Goal: Transaction & Acquisition: Purchase product/service

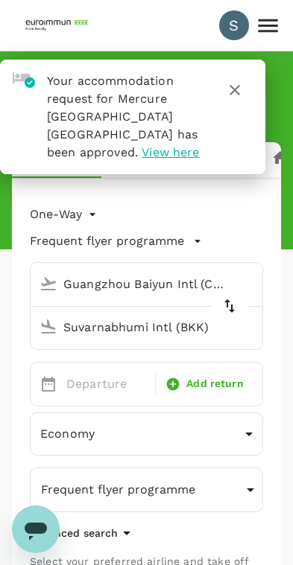
click at [236, 88] on icon "button" at bounding box center [234, 90] width 10 height 10
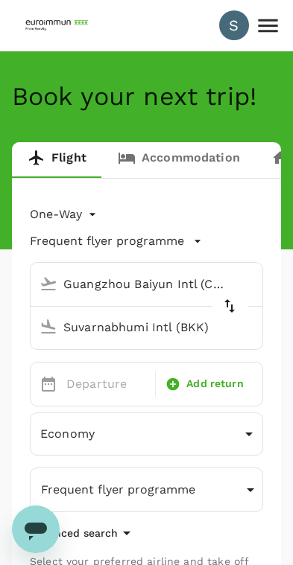
click at [46, 218] on body "S Book your next trip! Flight Accommodation Long stay Car rental Train Concierg…" at bounding box center [146, 458] width 293 height 916
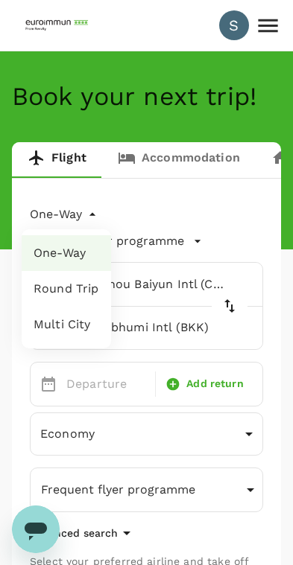
click at [39, 297] on li "Round Trip" at bounding box center [66, 289] width 89 height 36
type input "roundtrip"
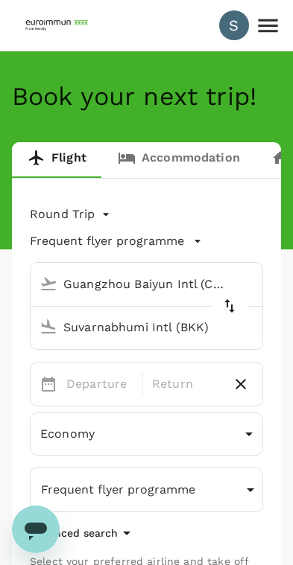
click at [48, 241] on p "Frequent flyer programme" at bounding box center [107, 241] width 154 height 18
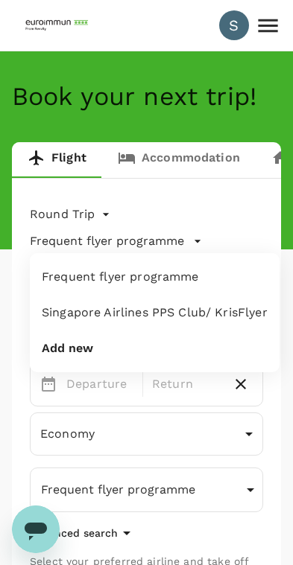
click at [8, 293] on div at bounding box center [146, 282] width 293 height 565
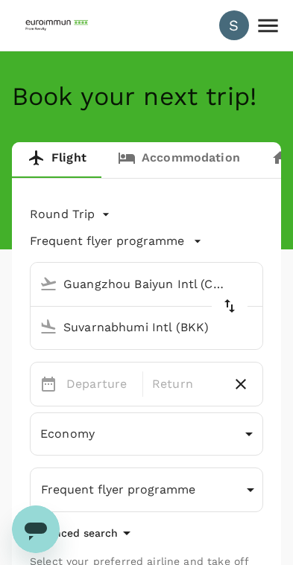
click at [69, 286] on input "Guangzhou Baiyun Intl (CAN)" at bounding box center [132, 284] width 197 height 23
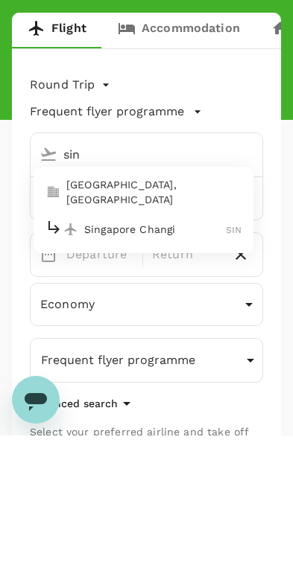
click at [100, 352] on p "Singapore Changi" at bounding box center [154, 359] width 141 height 15
type input "Singapore Changi (SIN)"
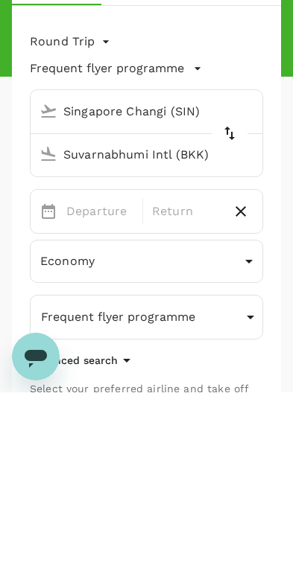
click at [127, 316] on input "Suvarnabhumi Intl (BKK)" at bounding box center [132, 327] width 197 height 23
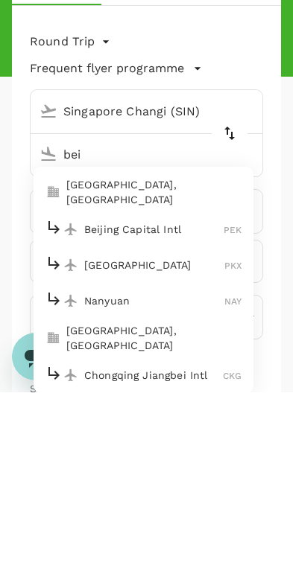
click at [92, 395] on p "Beijing Capital Intl" at bounding box center [153, 402] width 139 height 15
type input "Beijing Capital Intl ([GEOGRAPHIC_DATA])"
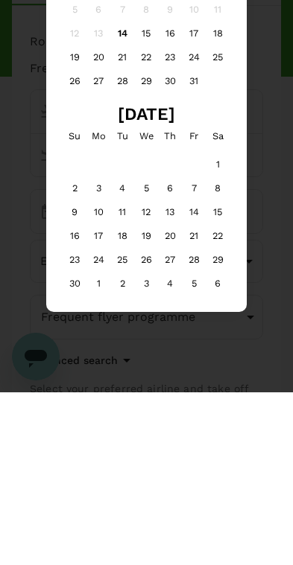
click at [122, 242] on div "28" at bounding box center [123, 254] width 24 height 24
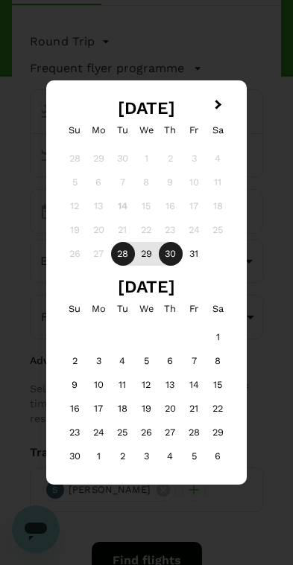
click at [166, 251] on div "30" at bounding box center [171, 254] width 24 height 24
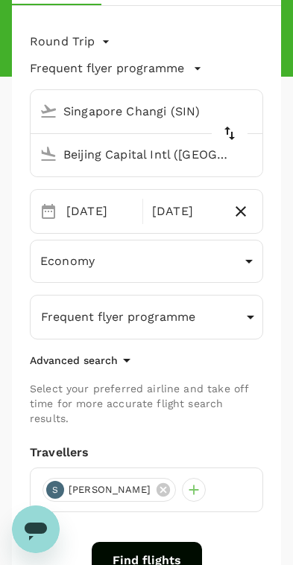
click at [53, 260] on body "S Book your next trip! Flight Accommodation Long stay Car rental Train Concierg…" at bounding box center [146, 285] width 293 height 916
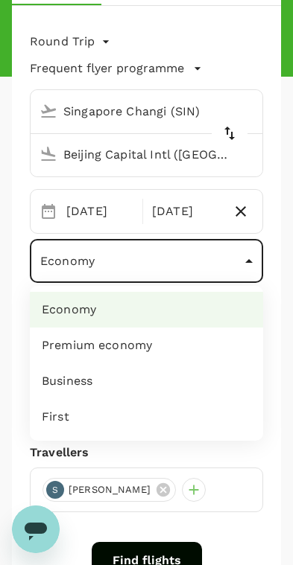
click at [49, 256] on div at bounding box center [146, 282] width 293 height 565
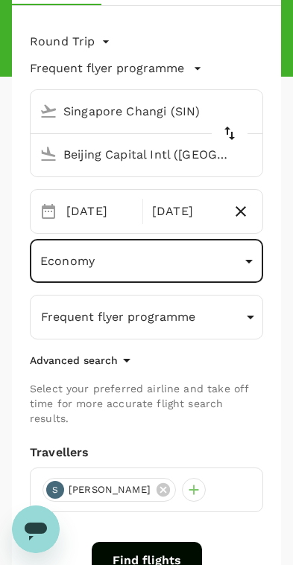
click at [49, 311] on p "Frequent flyer programme" at bounding box center [118, 317] width 154 height 18
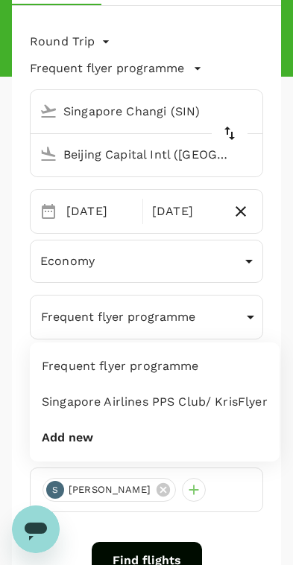
click at [5, 293] on div at bounding box center [146, 282] width 293 height 565
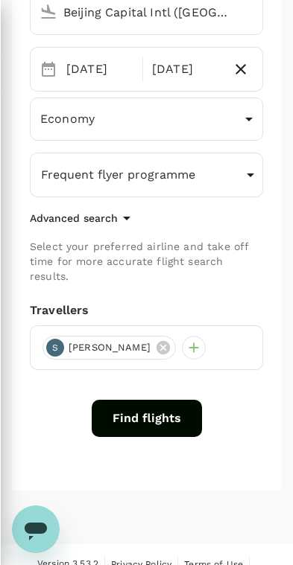
scroll to position [332, 0]
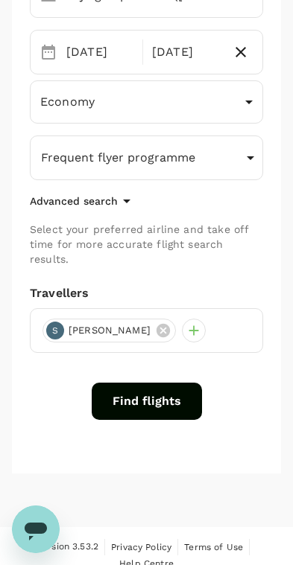
click at [177, 392] on button "Find flights" at bounding box center [147, 401] width 110 height 37
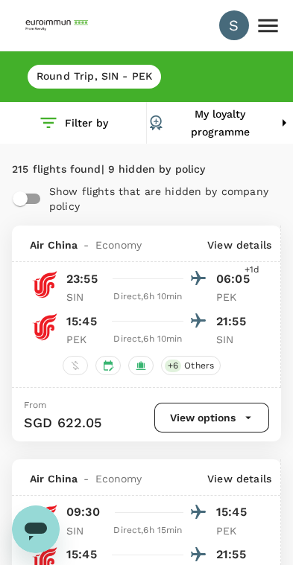
click at [86, 127] on button "Filter by" at bounding box center [73, 123] width 146 height 42
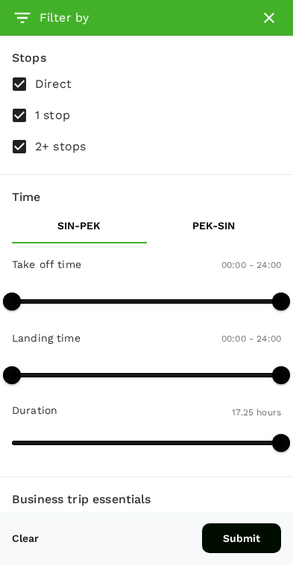
click at [32, 114] on input "1 stop" at bounding box center [19, 115] width 31 height 31
checkbox input "false"
click at [23, 146] on input "2+ stops" at bounding box center [19, 146] width 31 height 31
checkbox input "false"
click at [255, 538] on button "Submit" at bounding box center [241, 539] width 79 height 30
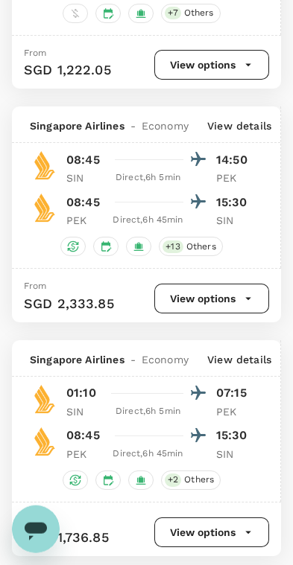
scroll to position [1633, 0]
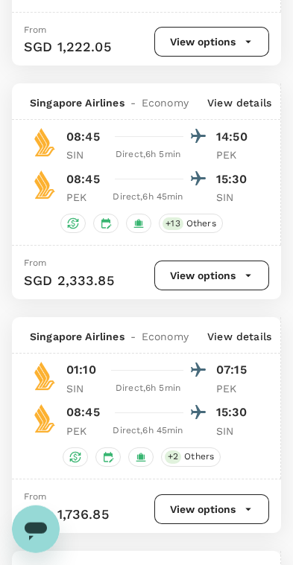
click at [225, 290] on button "View options" at bounding box center [211, 276] width 115 height 30
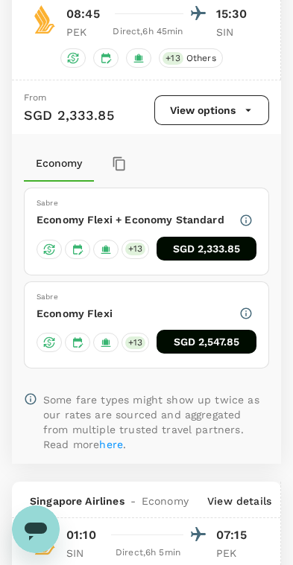
scroll to position [1837, 0]
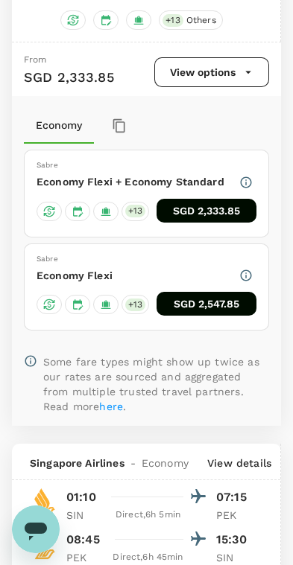
click at [224, 316] on button "SGD 2,547.85" at bounding box center [206, 304] width 100 height 24
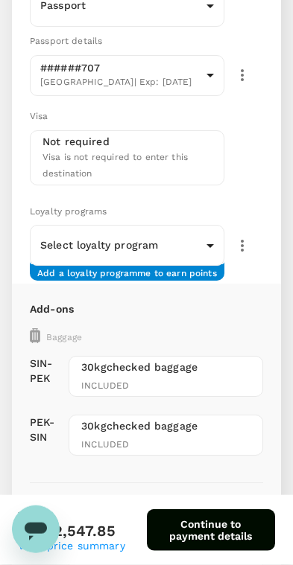
scroll to position [255, 0]
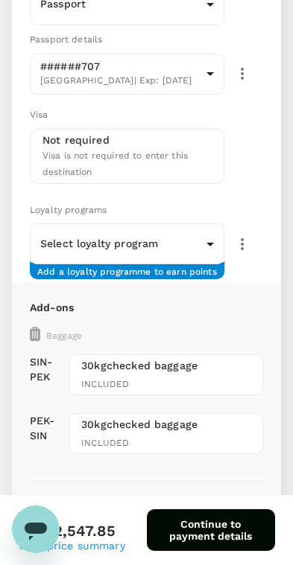
click at [39, 243] on body "Flight review Traveller(s) Traveller 1 : S Hui Yee Sin Your travel documents ar…" at bounding box center [146, 526] width 293 height 1563
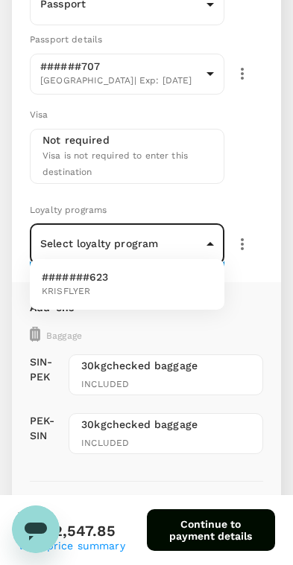
click at [61, 286] on span "KRISFLYER" at bounding box center [75, 291] width 67 height 15
type input "4fe743c0-c9b5-492b-987b-ba2994d3e648"
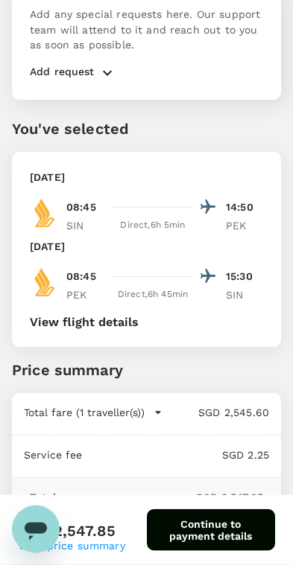
scroll to position [1004, 0]
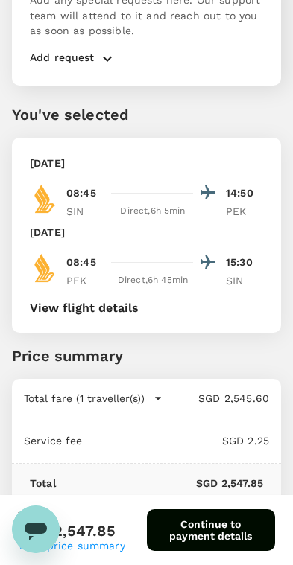
click at [71, 302] on button "View flight details" at bounding box center [84, 308] width 109 height 13
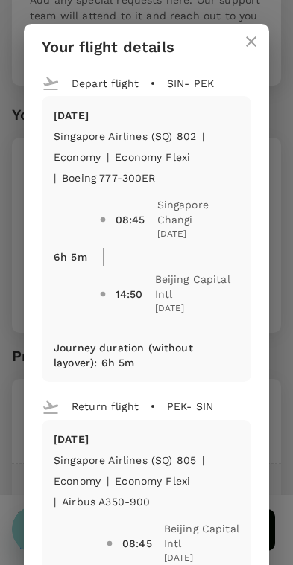
scroll to position [0, 0]
click at [252, 40] on icon "close" at bounding box center [251, 41] width 10 height 10
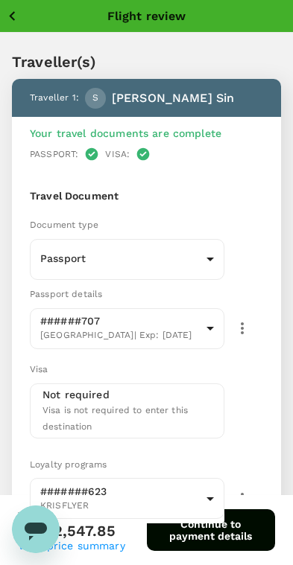
click at [14, 12] on icon "button" at bounding box center [12, 16] width 6 height 10
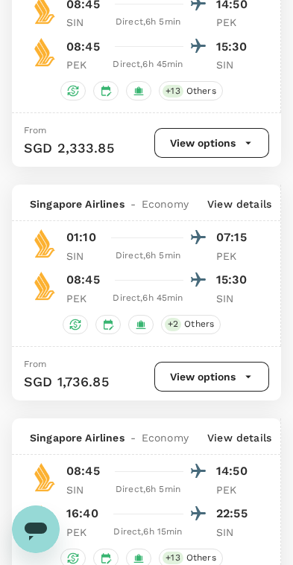
scroll to position [1765, 0]
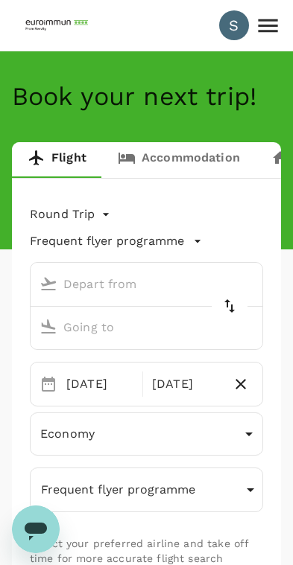
type input "Singapore Changi (SIN)"
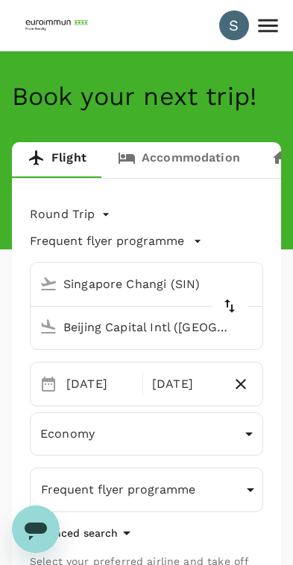
click at [206, 331] on input "Beijing Capital Intl ([GEOGRAPHIC_DATA])" at bounding box center [132, 327] width 197 height 23
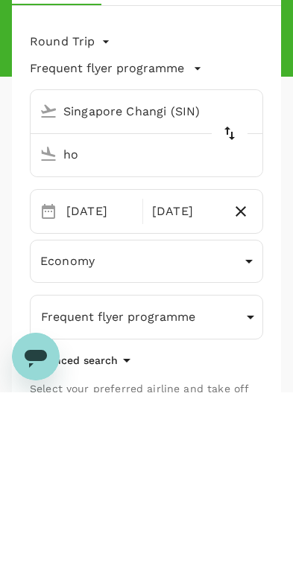
type input "h"
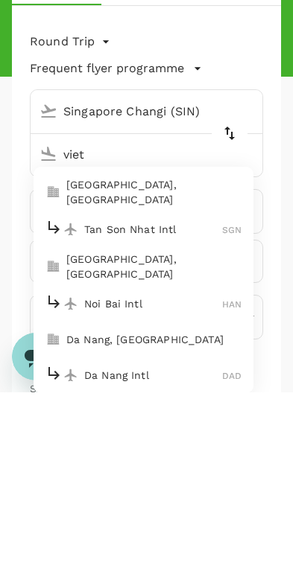
click at [188, 395] on p "Tan Son Nhat Intl" at bounding box center [153, 402] width 138 height 15
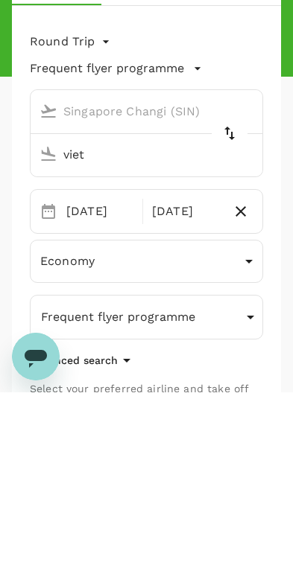
type input "Tan Son Nhat Intl (SGN)"
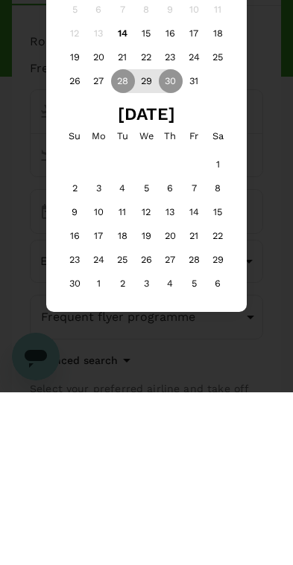
click at [125, 349] on div "4" at bounding box center [123, 361] width 24 height 24
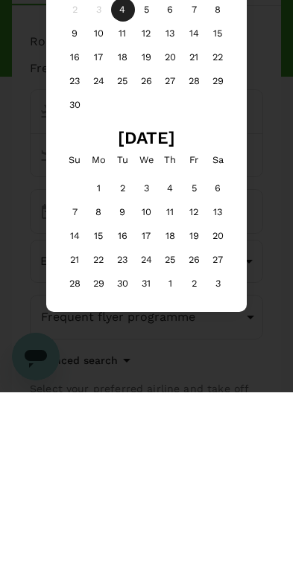
scroll to position [173, 0]
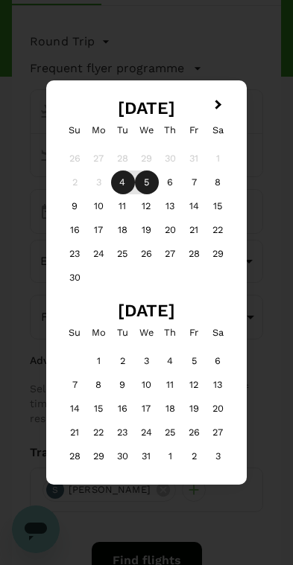
click at [153, 185] on div "5" at bounding box center [147, 183] width 24 height 24
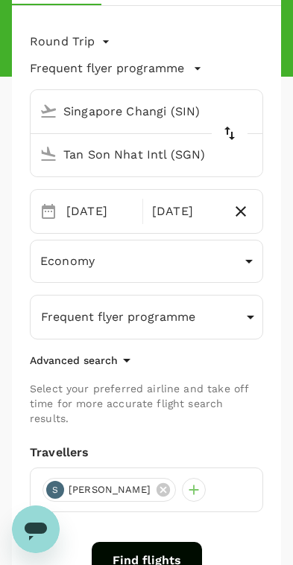
click at [185, 547] on button "Find flights" at bounding box center [147, 560] width 110 height 37
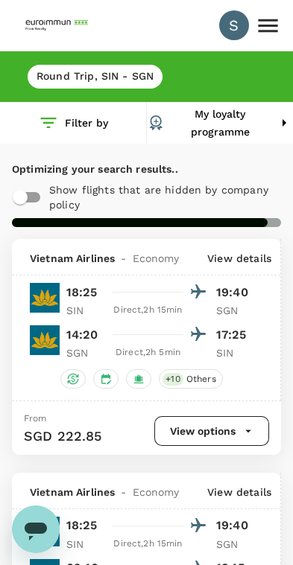
click at [101, 127] on button "Filter by" at bounding box center [73, 123] width 146 height 42
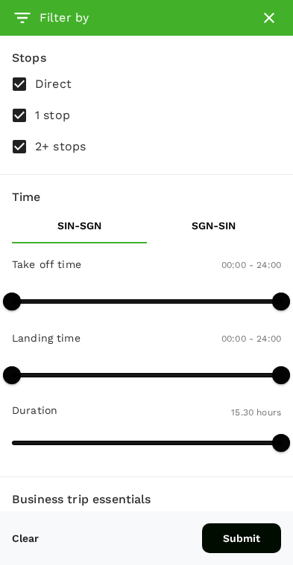
click at [48, 115] on span "1 stop" at bounding box center [52, 115] width 35 height 18
click at [35, 115] on input "1 stop" at bounding box center [19, 115] width 31 height 31
checkbox input "false"
click at [67, 150] on span "2+ stops" at bounding box center [60, 147] width 51 height 18
click at [35, 150] on input "2+ stops" at bounding box center [19, 146] width 31 height 31
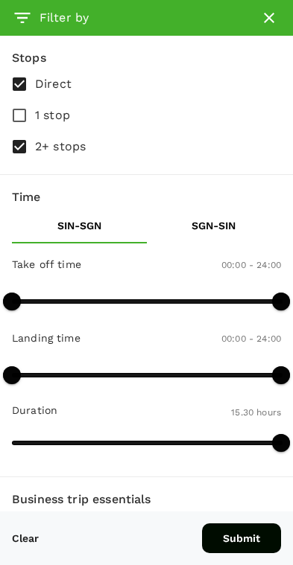
checkbox input "false"
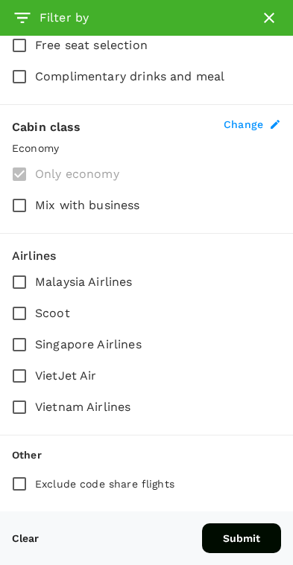
scroll to position [605, 0]
click at [23, 346] on input "Singapore Airlines" at bounding box center [19, 344] width 31 height 31
checkbox input "true"
click at [250, 537] on button "Submit" at bounding box center [241, 539] width 79 height 30
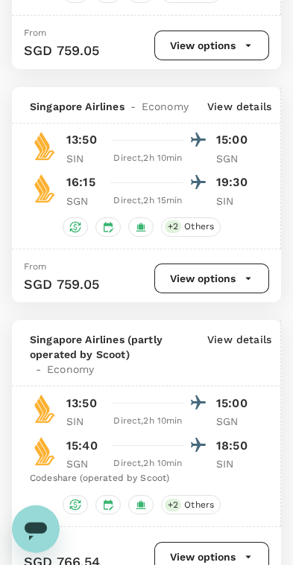
scroll to position [2978, 0]
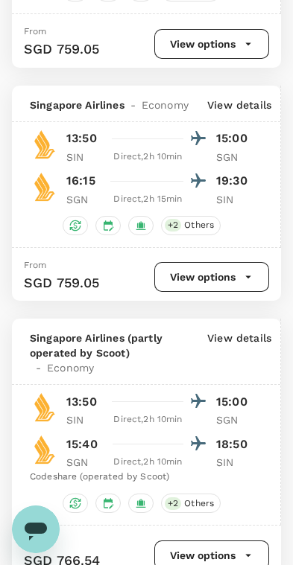
click at [196, 292] on button "View options" at bounding box center [211, 277] width 115 height 30
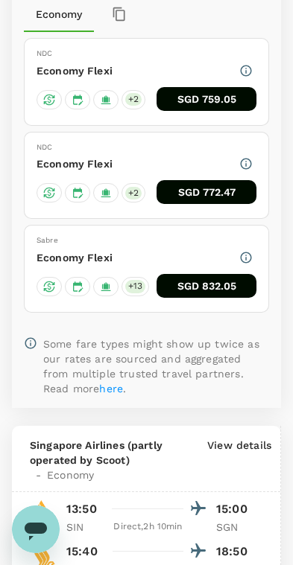
scroll to position [3296, 0]
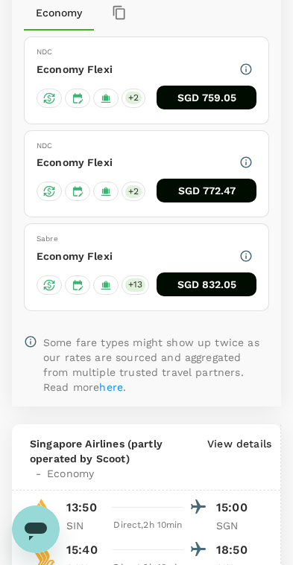
click at [244, 74] on icon "button" at bounding box center [246, 68] width 11 height 11
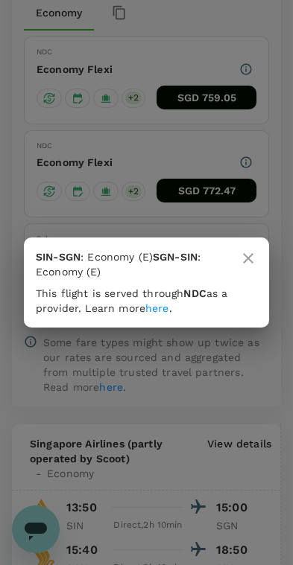
click at [251, 264] on icon at bounding box center [248, 258] width 18 height 18
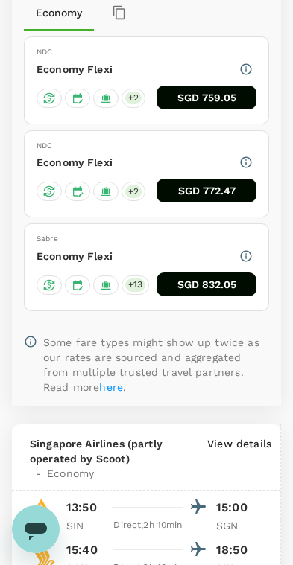
click at [247, 169] on icon "button" at bounding box center [245, 162] width 13 height 13
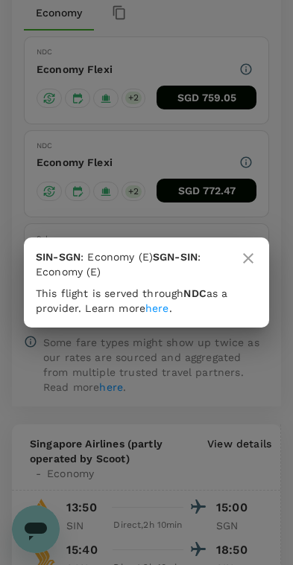
click at [255, 254] on icon at bounding box center [248, 258] width 18 height 18
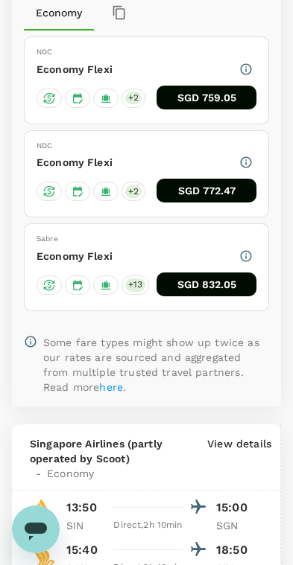
click at [247, 263] on icon "button" at bounding box center [245, 255] width 13 height 13
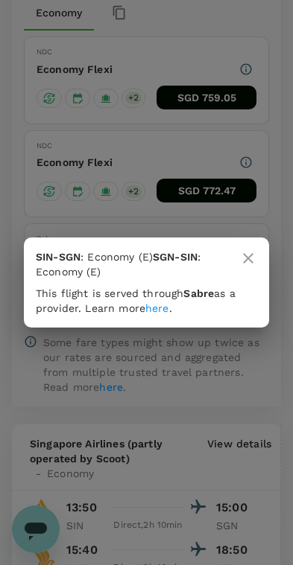
click at [253, 258] on icon at bounding box center [248, 258] width 18 height 18
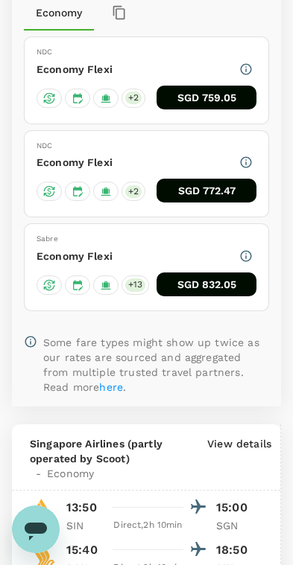
click at [127, 80] on div "Economy Flexi" at bounding box center [146, 69] width 220 height 21
click at [69, 264] on p "Economy Flexi" at bounding box center [74, 256] width 76 height 15
click at [212, 296] on button "SGD 832.05" at bounding box center [206, 285] width 100 height 24
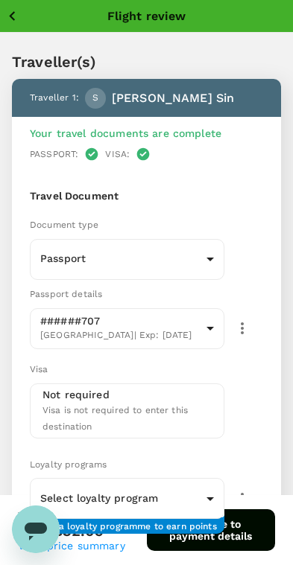
click at [103, 547] on link "View price summary" at bounding box center [71, 546] width 107 height 12
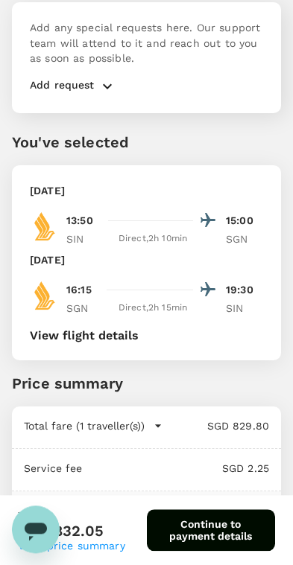
scroll to position [957, 0]
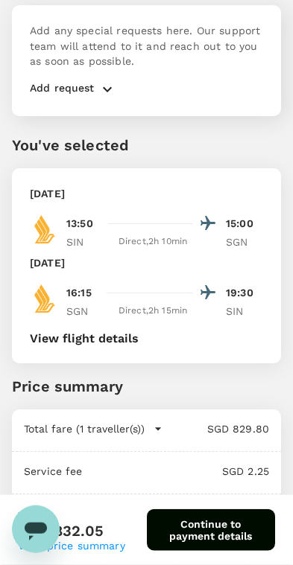
click at [49, 334] on button "View flight details" at bounding box center [84, 338] width 109 height 13
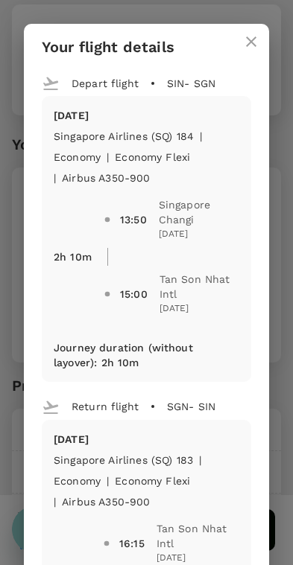
scroll to position [0, 0]
click at [252, 52] on button "close" at bounding box center [251, 42] width 36 height 36
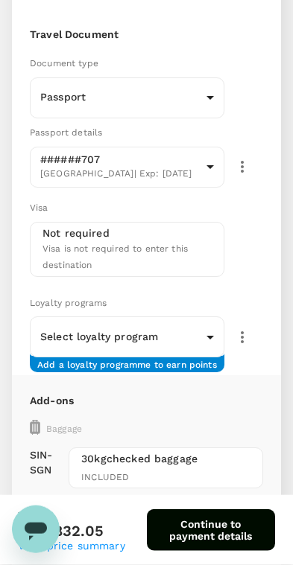
scroll to position [177, 0]
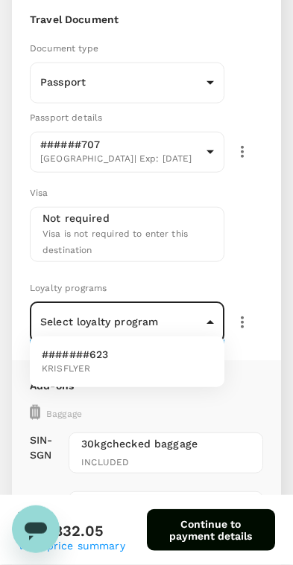
scroll to position [177, 0]
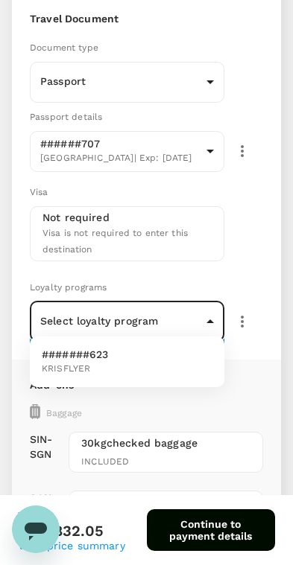
click at [187, 370] on li "#######623 KRISFLYER" at bounding box center [127, 362] width 194 height 39
type input "4fe743c0-c9b5-492b-987b-ba2994d3e648"
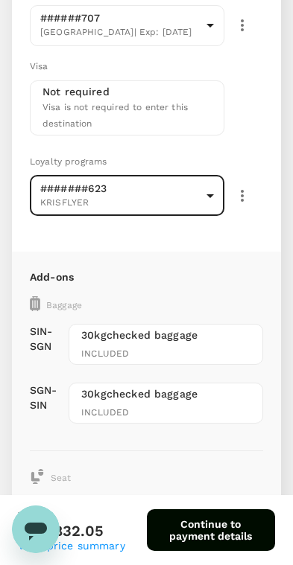
scroll to position [0, 0]
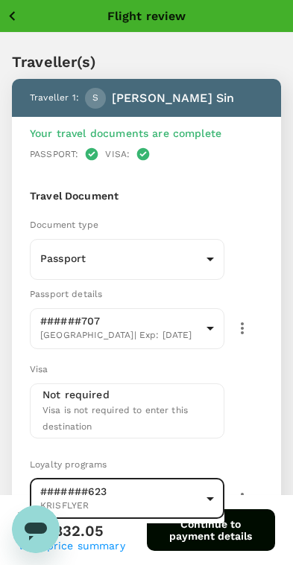
click at [19, 18] on icon "button" at bounding box center [12, 16] width 19 height 19
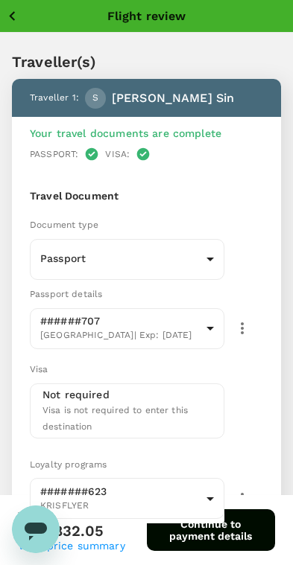
click at [18, 18] on icon "button" at bounding box center [12, 16] width 19 height 19
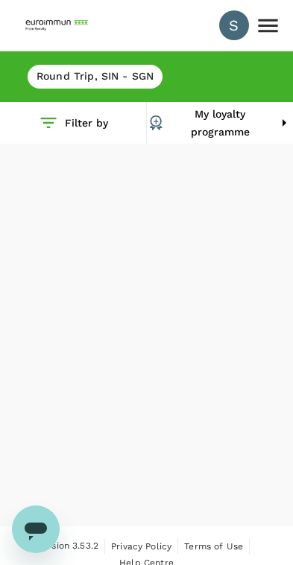
scroll to position [15, 0]
